Goal: Information Seeking & Learning: Learn about a topic

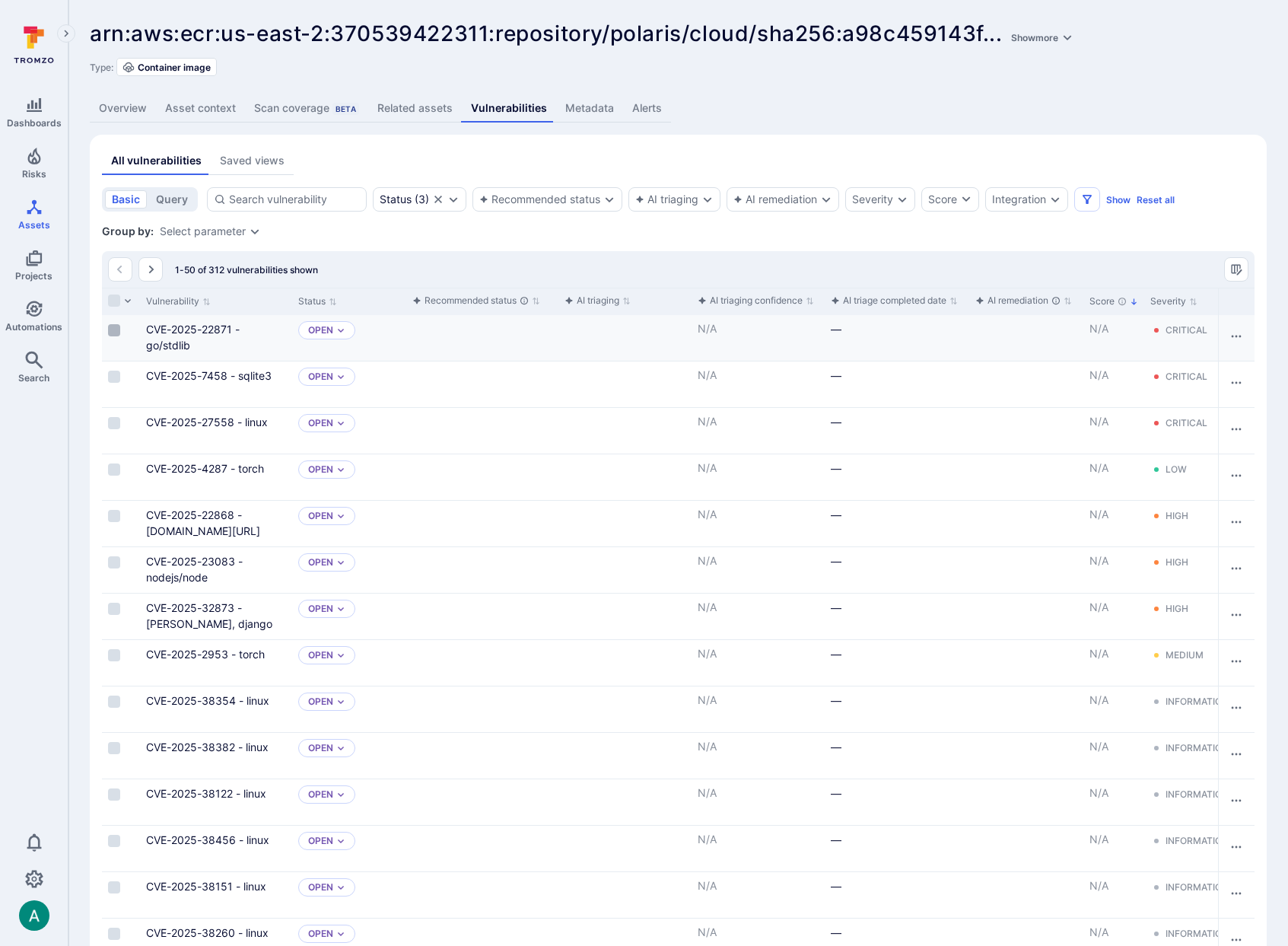
click at [115, 328] on input "Select row" at bounding box center [113, 329] width 12 height 12
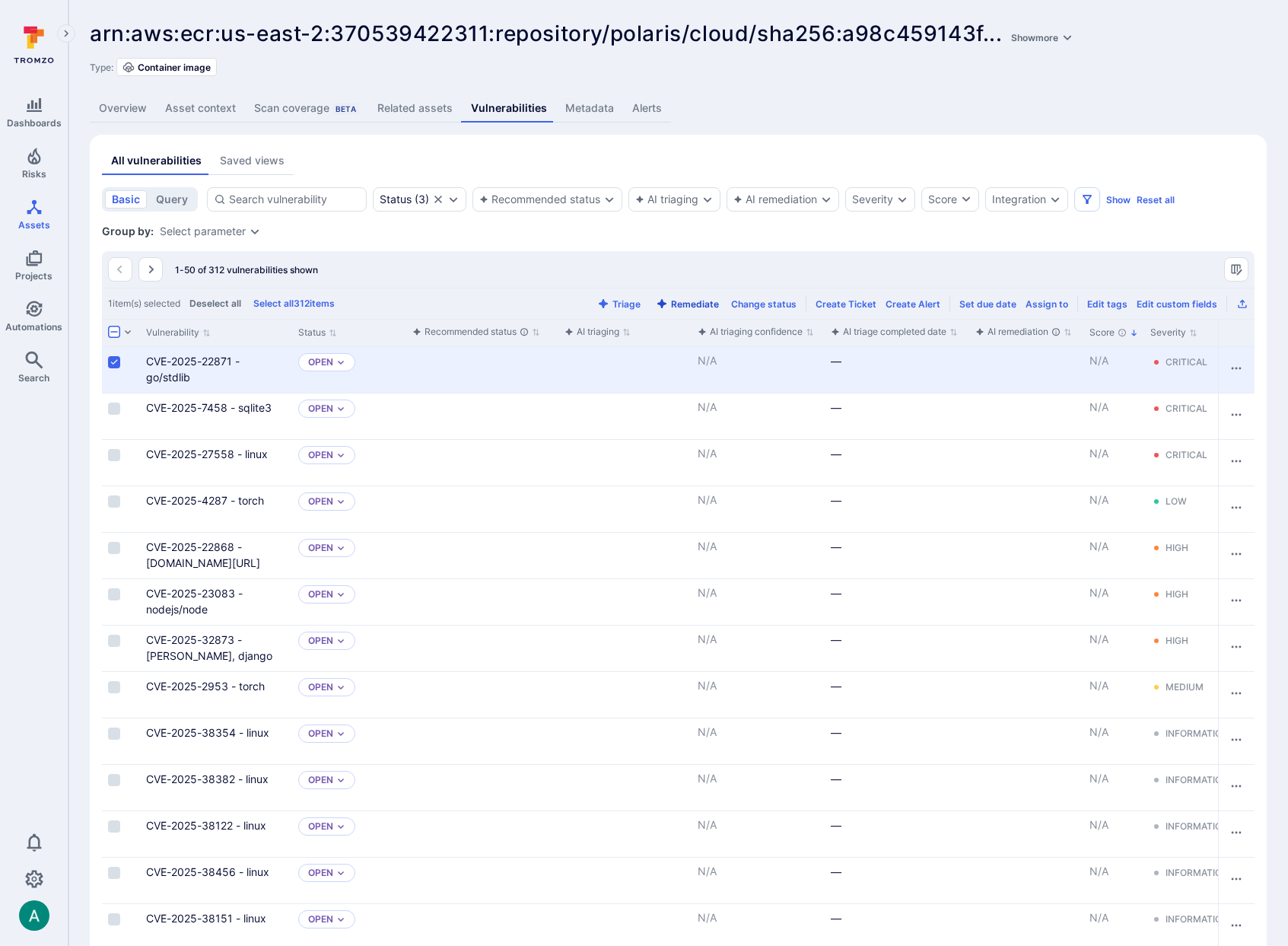
click at [703, 302] on button "Remediate" at bounding box center [687, 304] width 69 height 11
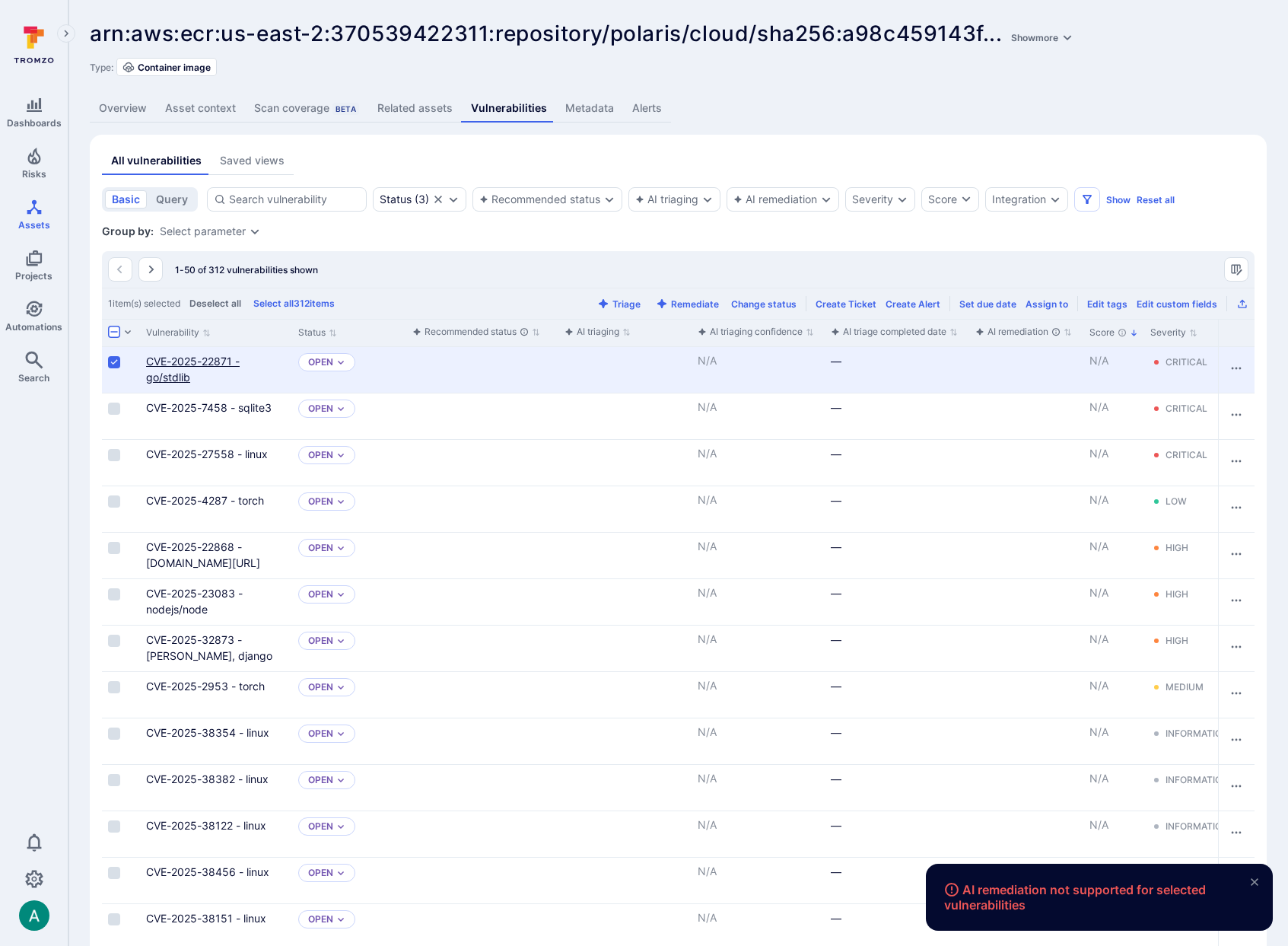
click at [216, 359] on link "CVE-2025-22871 - go/stdlib" at bounding box center [193, 368] width 94 height 29
